Goal: Find specific page/section: Find specific page/section

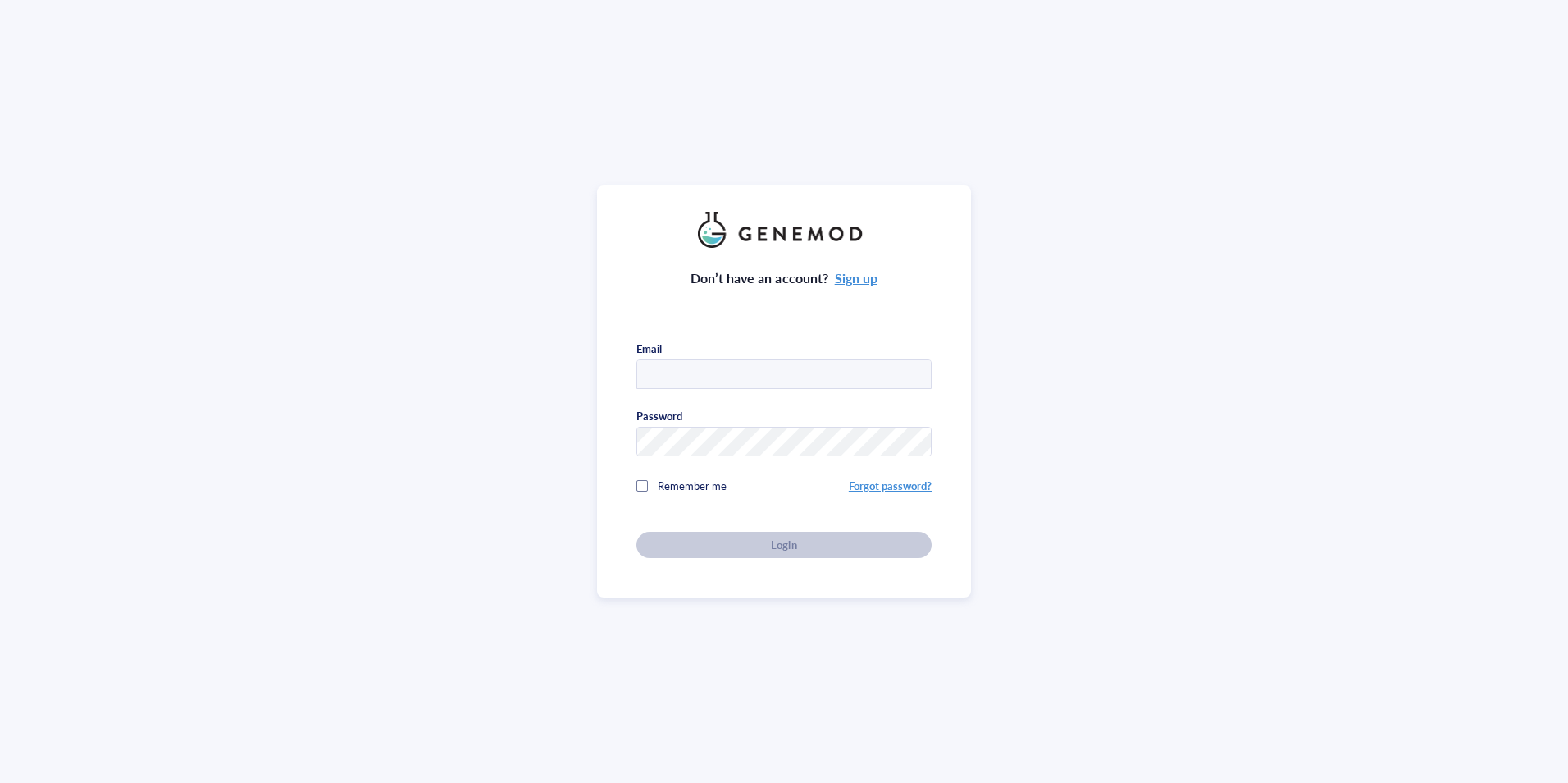
type input "[PERSON_NAME][EMAIL_ADDRESS][DOMAIN_NAME]"
click at [632, 484] on div "Don’t have an account? Sign up Email [PERSON_NAME][EMAIL_ADDRESS][DOMAIN_NAME] …" at bounding box center [784, 391] width 374 height 412
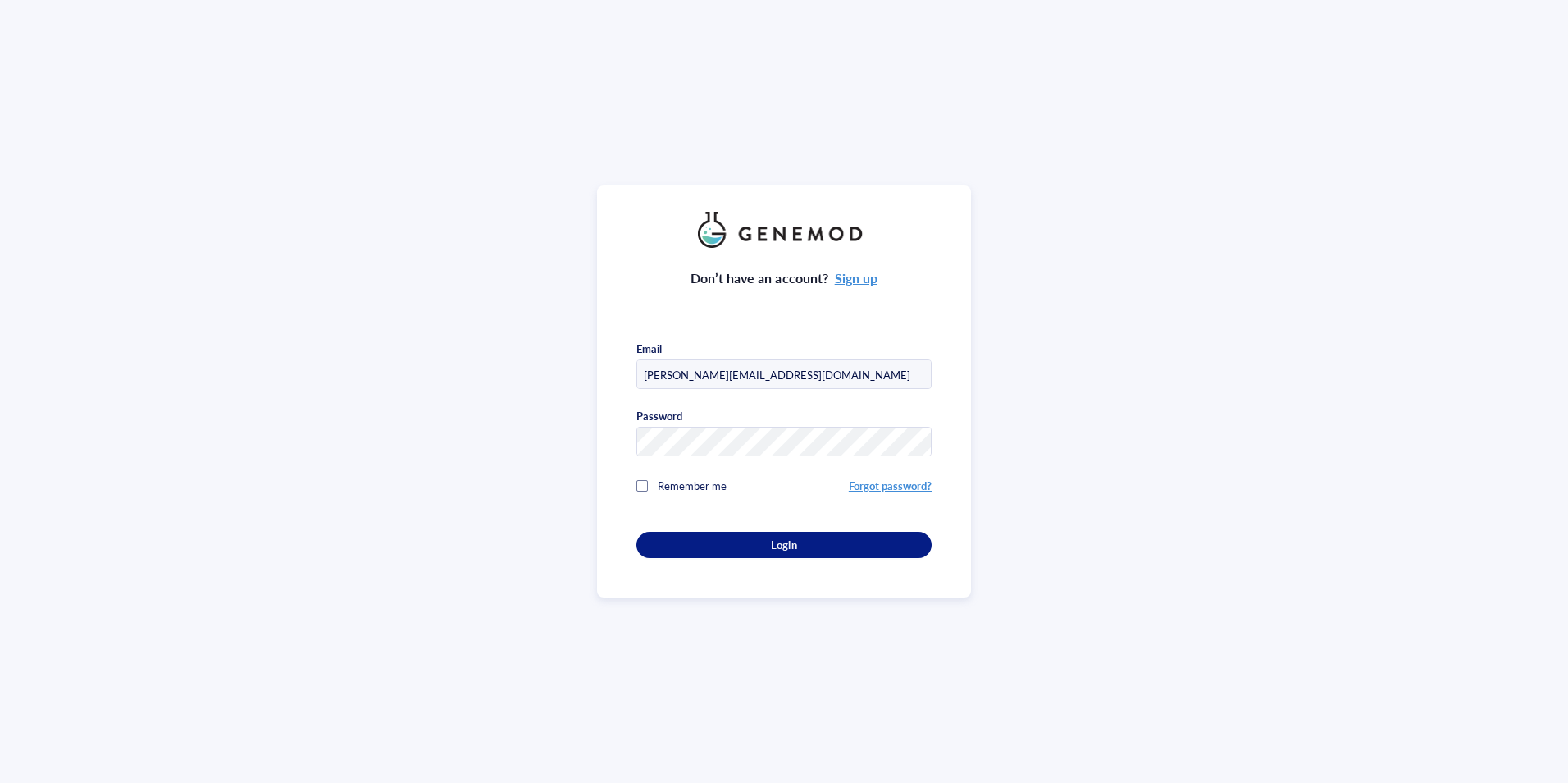
click at [658, 484] on span "Remember me" at bounding box center [692, 485] width 69 height 15
click at [695, 538] on div "Login" at bounding box center [784, 545] width 243 height 14
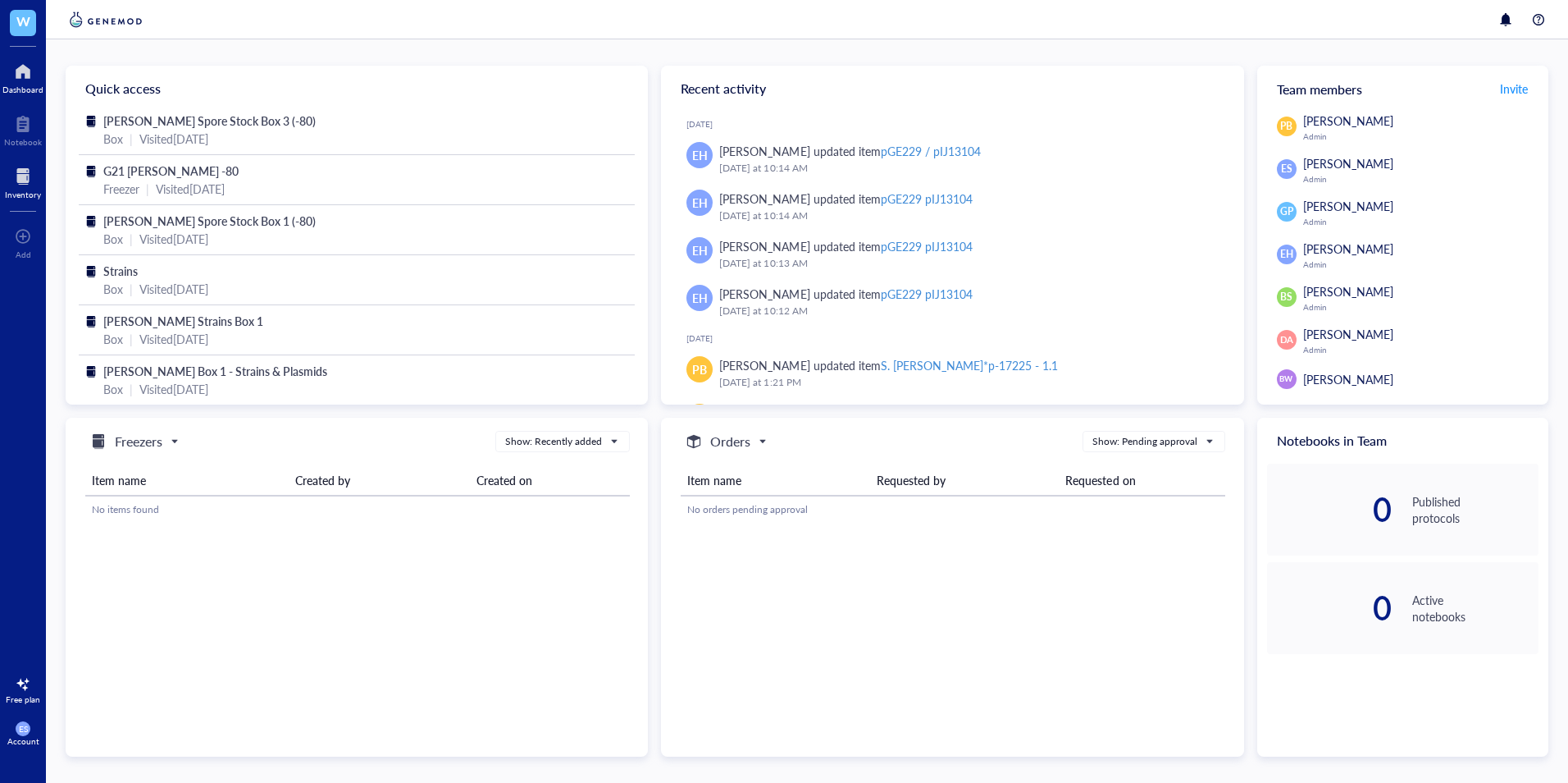
click at [24, 183] on div at bounding box center [23, 176] width 36 height 26
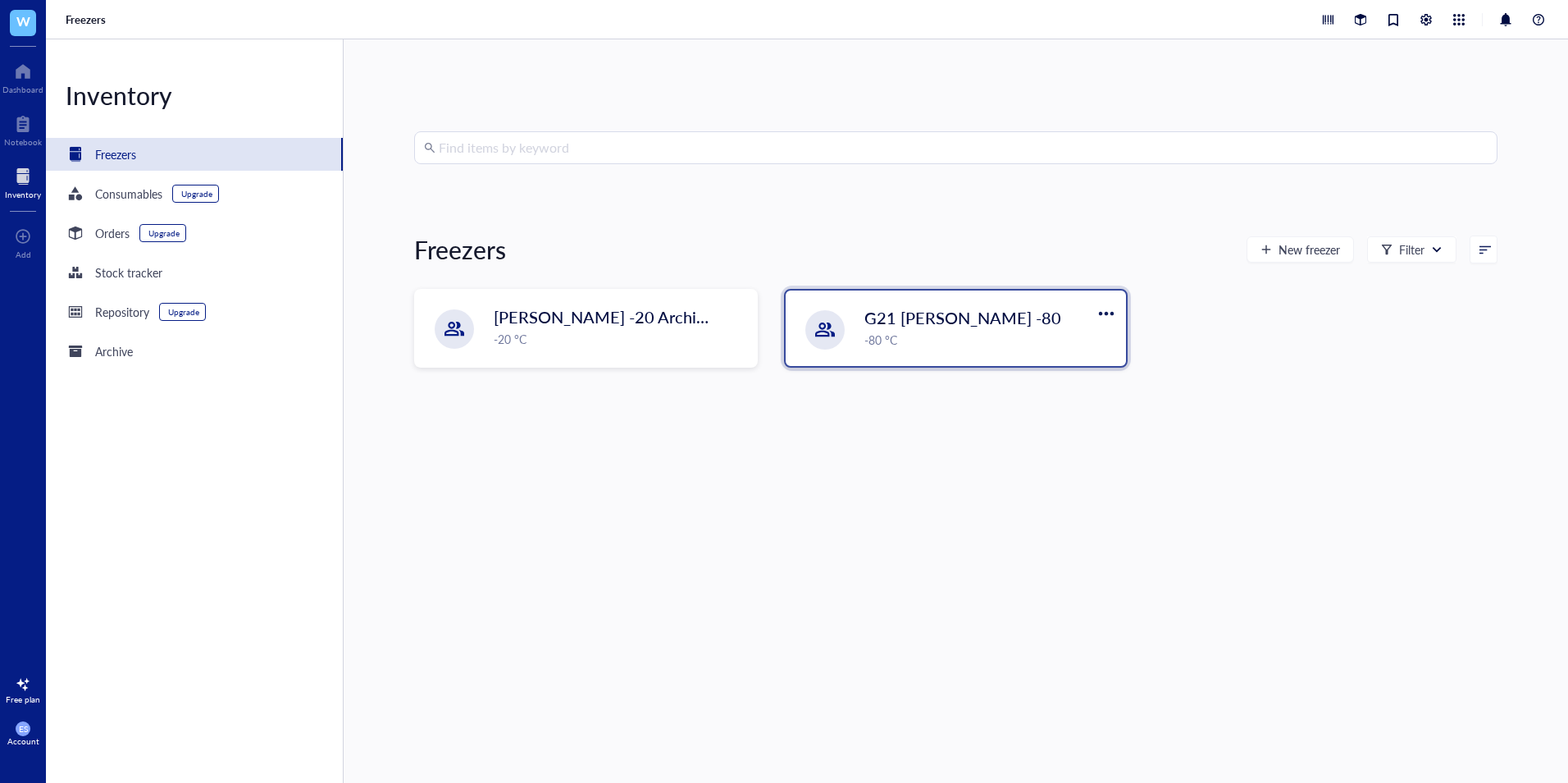
click at [950, 330] on div "-80 °C" at bounding box center [990, 339] width 252 height 18
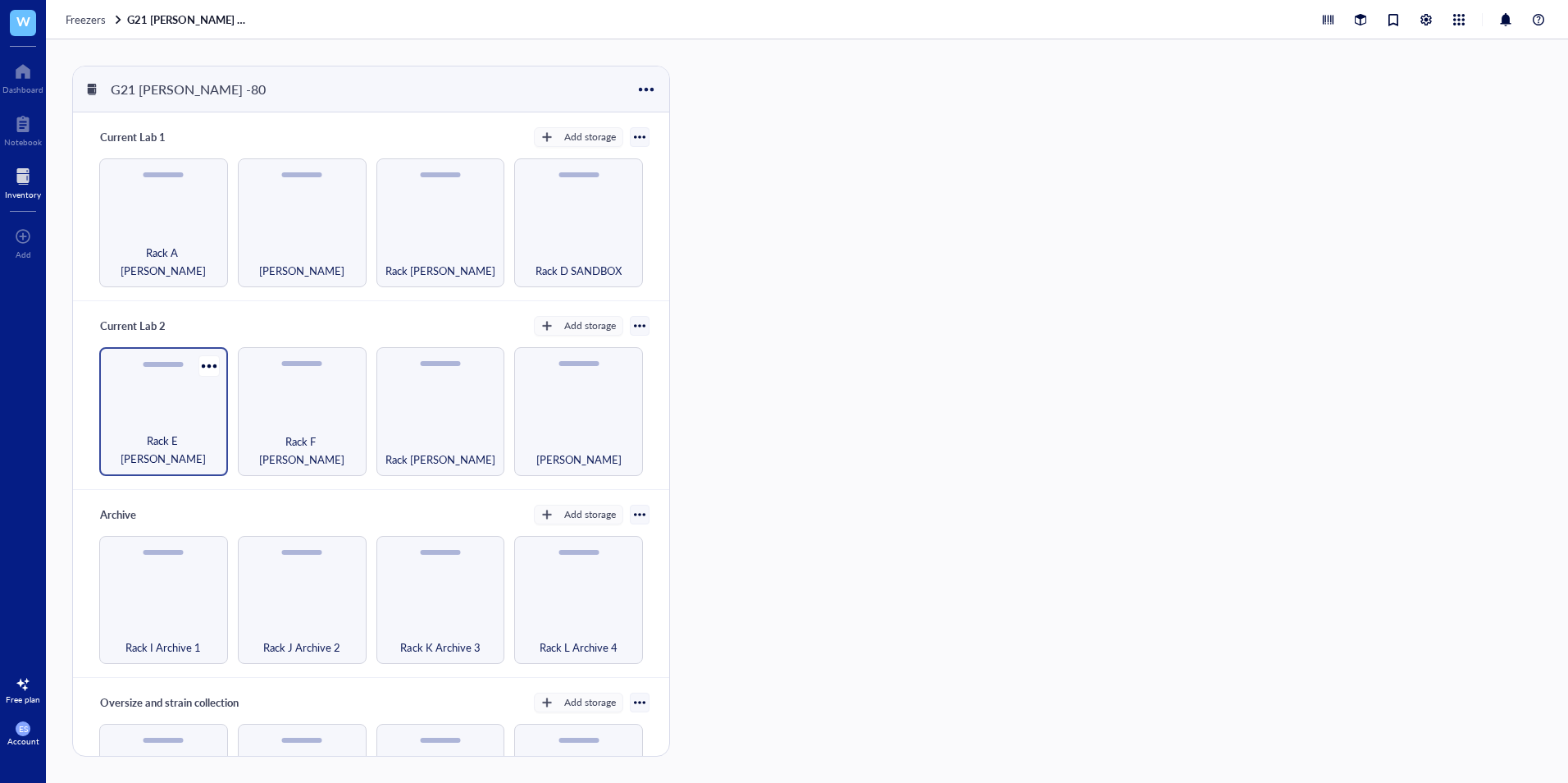
click at [165, 425] on div "Rack E [PERSON_NAME]" at bounding box center [163, 411] width 129 height 129
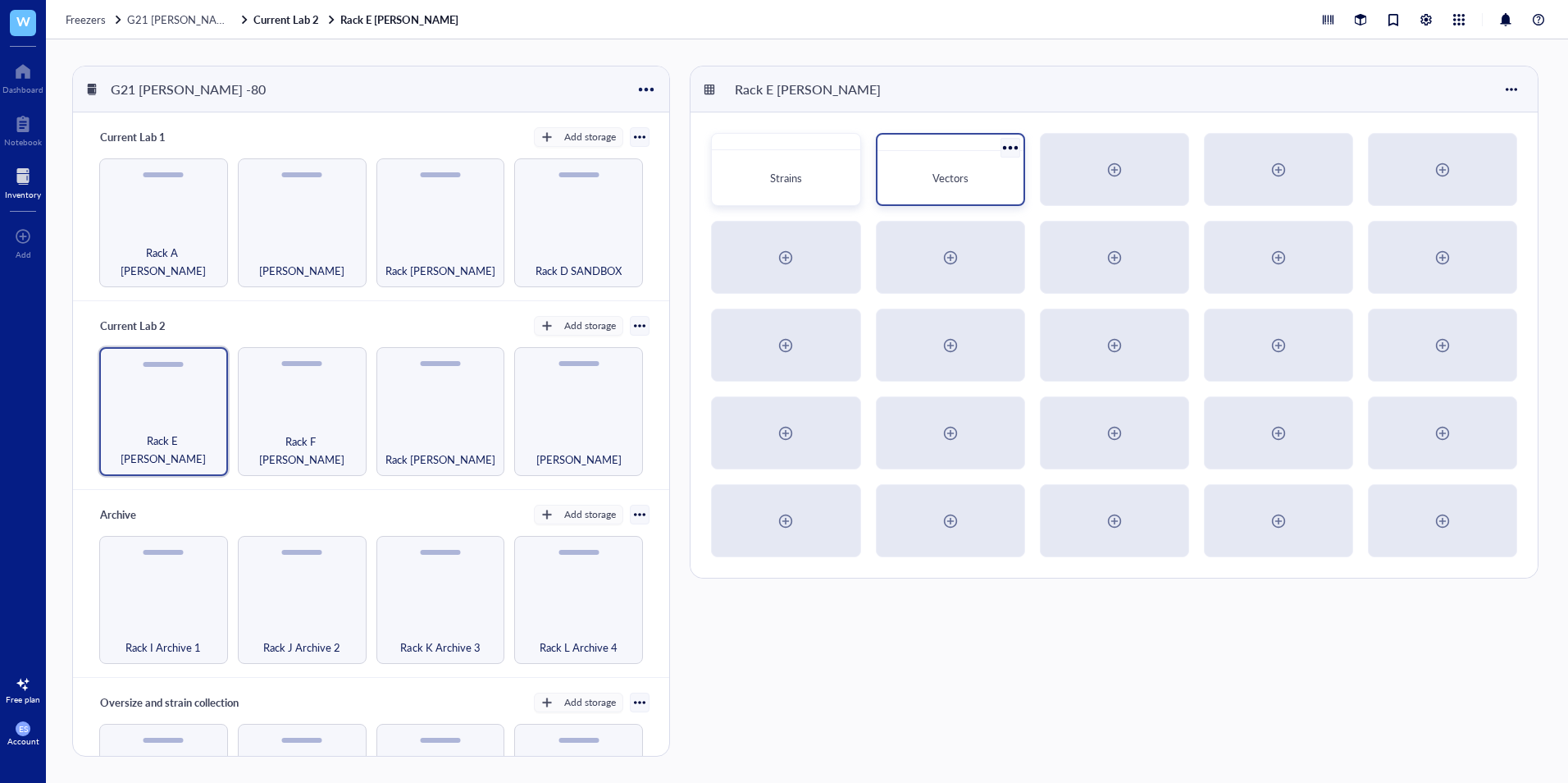
click at [983, 185] on div "Vectors" at bounding box center [951, 178] width 120 height 16
